Goal: Find specific page/section: Find specific page/section

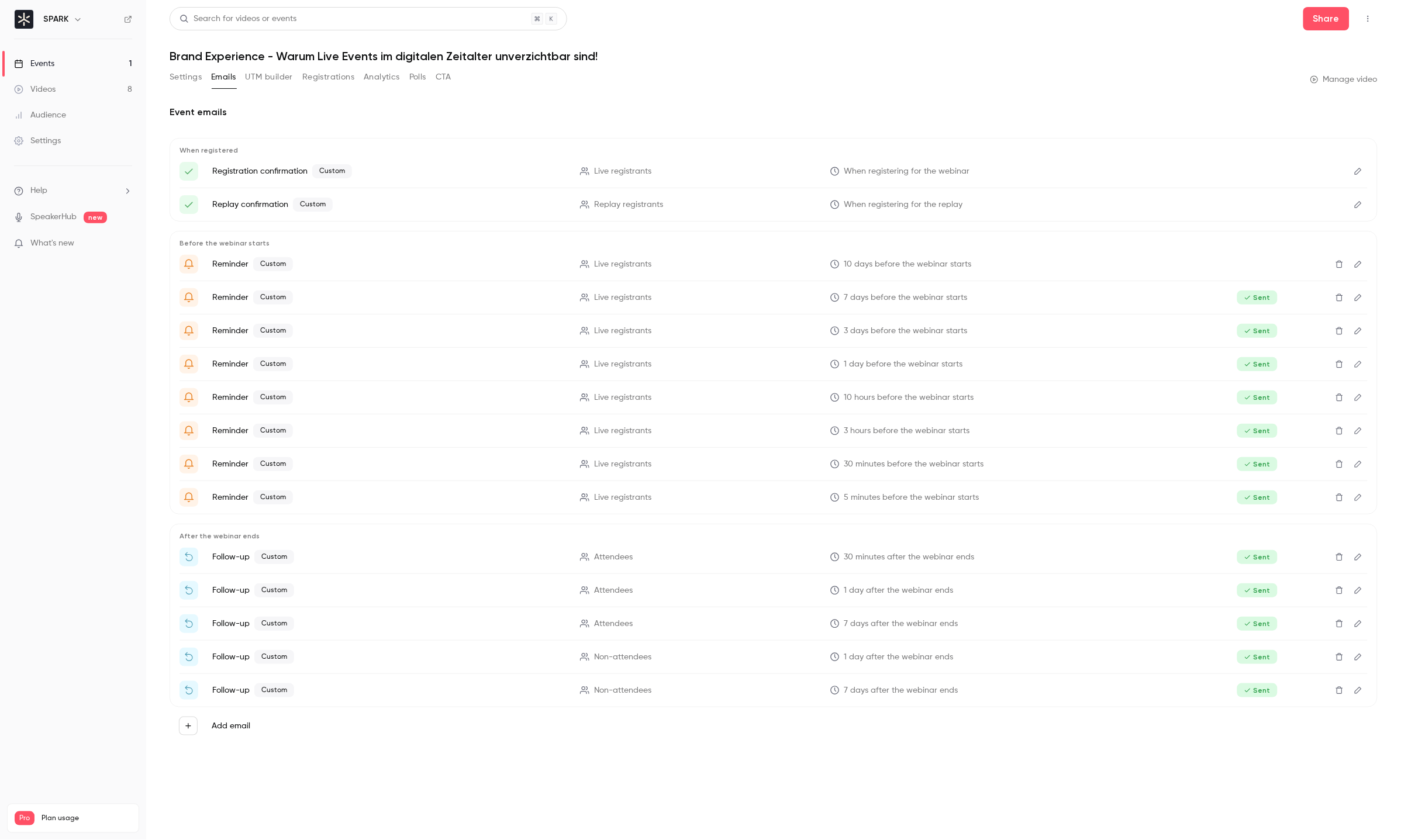
click at [77, 51] on link "Events 1" at bounding box center [73, 64] width 146 height 26
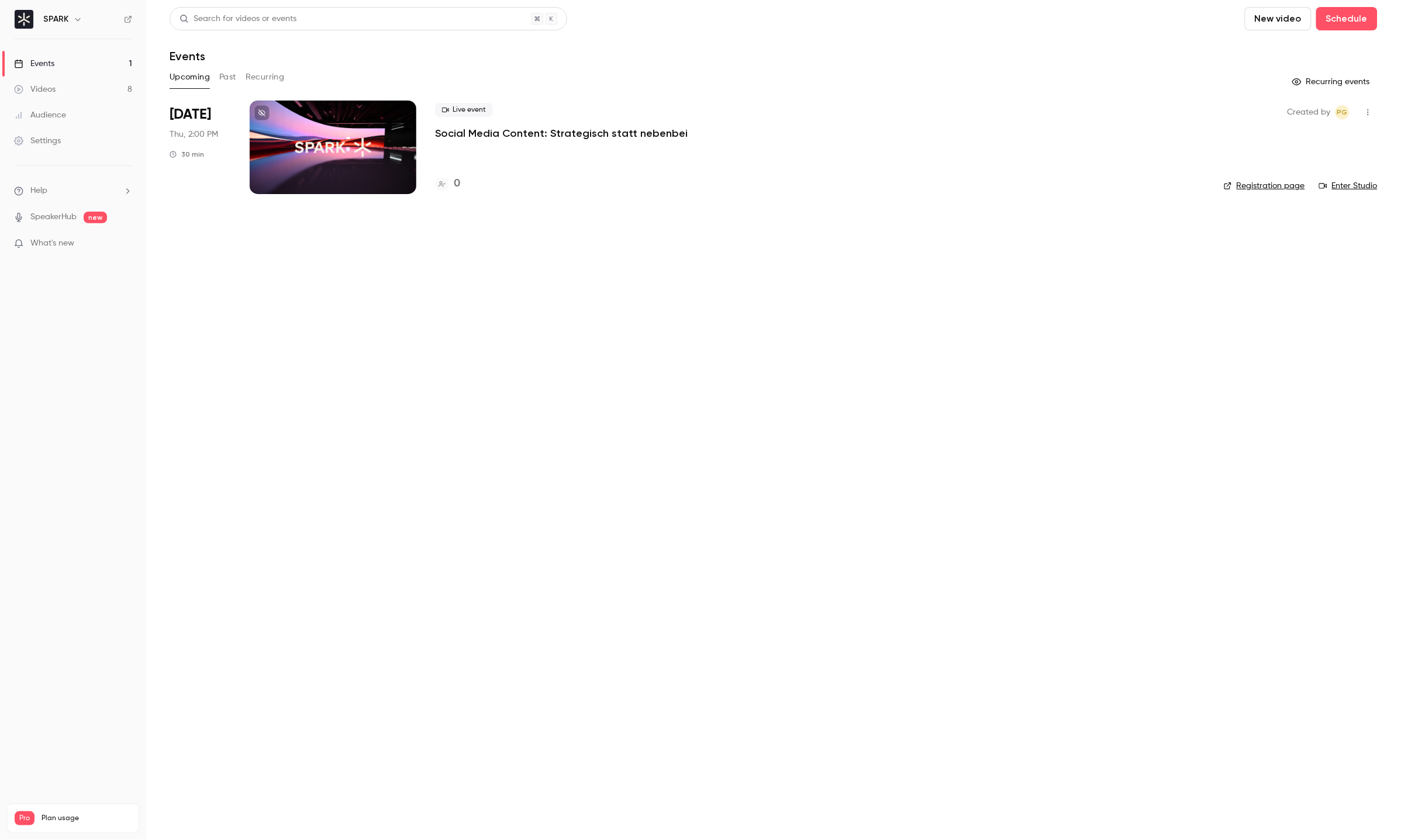
click at [330, 121] on div at bounding box center [333, 147] width 167 height 93
